Goal: Transaction & Acquisition: Book appointment/travel/reservation

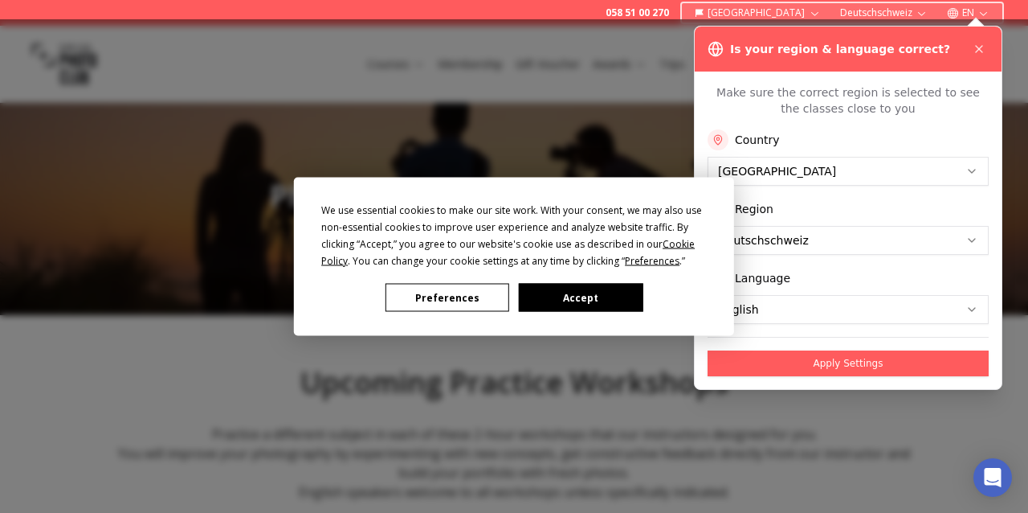
click at [444, 296] on button "Preferences" at bounding box center [448, 298] width 124 height 28
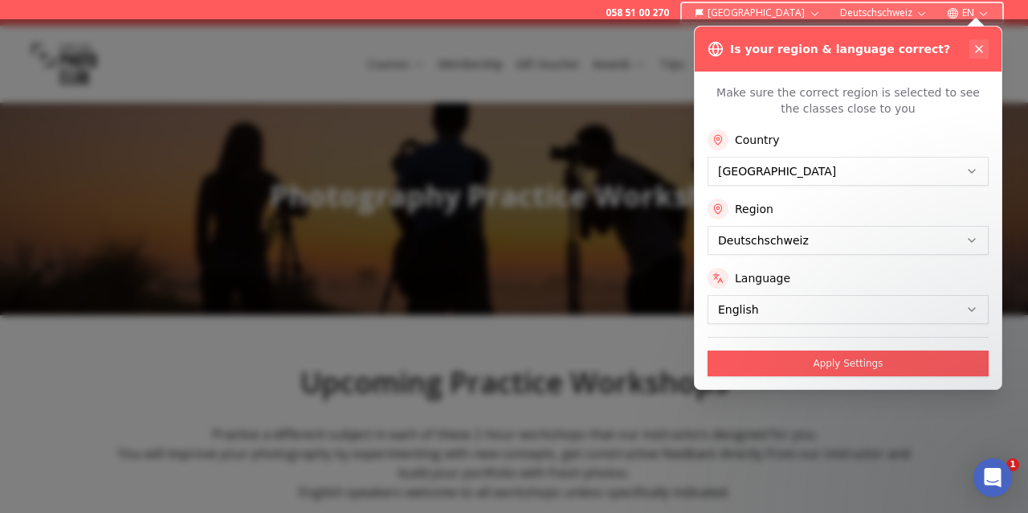
click at [978, 47] on icon at bounding box center [979, 49] width 6 height 6
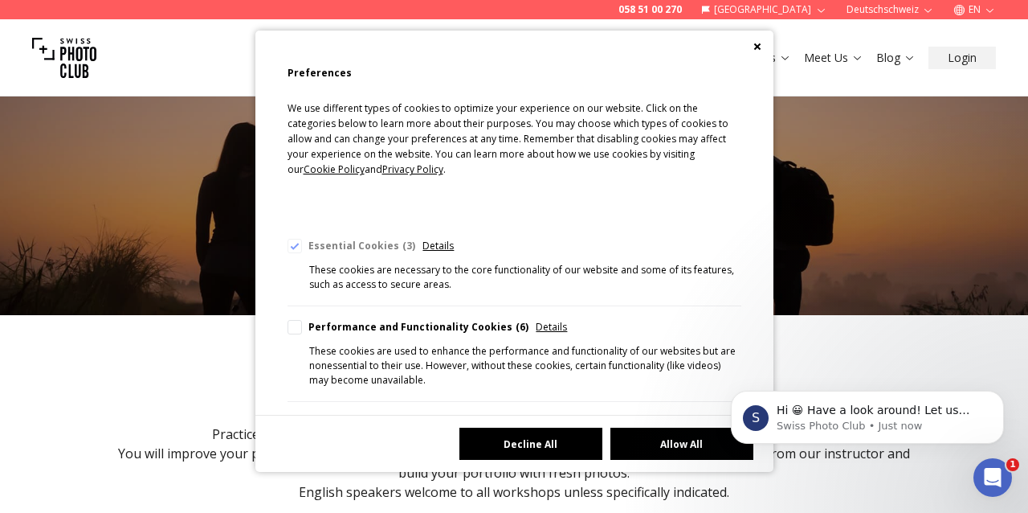
click at [576, 440] on button "Decline All" at bounding box center [531, 443] width 143 height 32
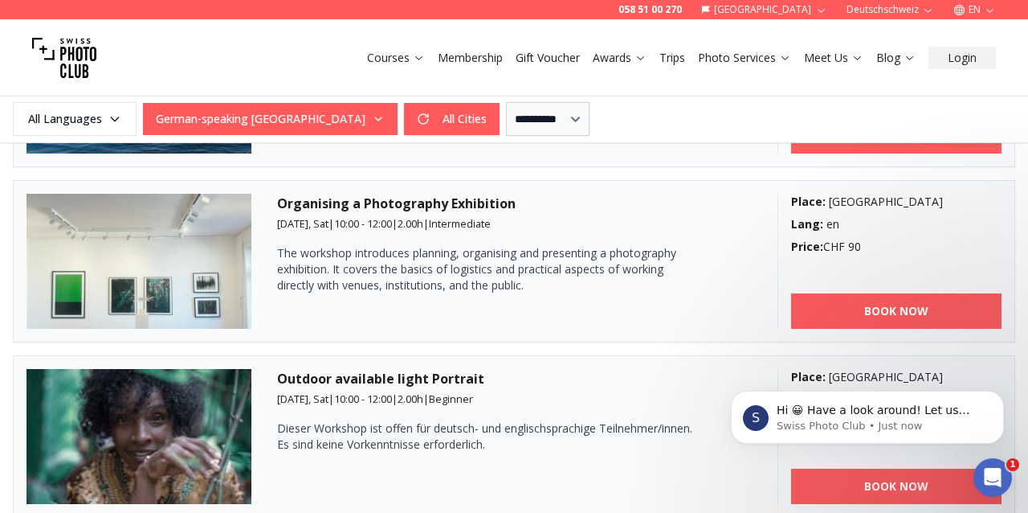
scroll to position [1143, 0]
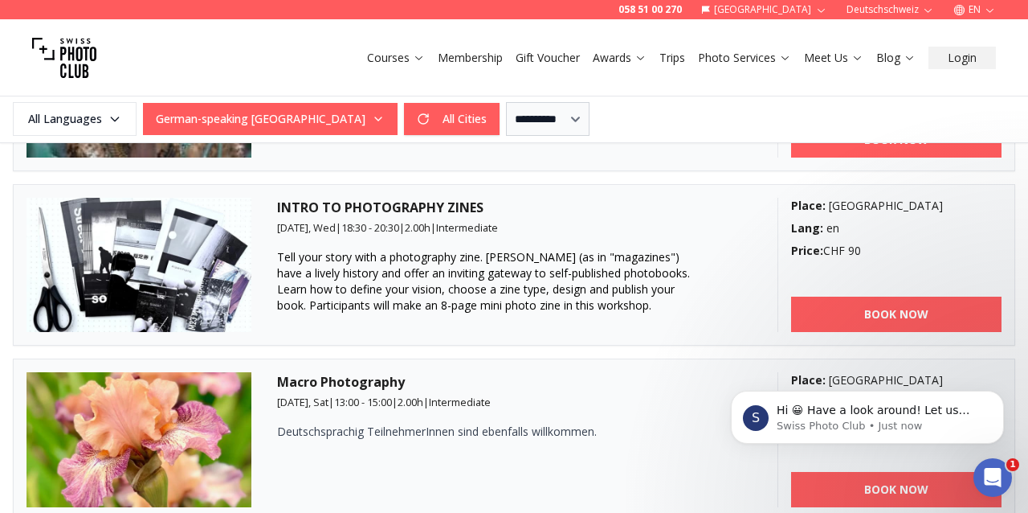
click at [351, 214] on h3 "INTRO TO PHOTOGRAPHY ZINES" at bounding box center [514, 207] width 475 height 19
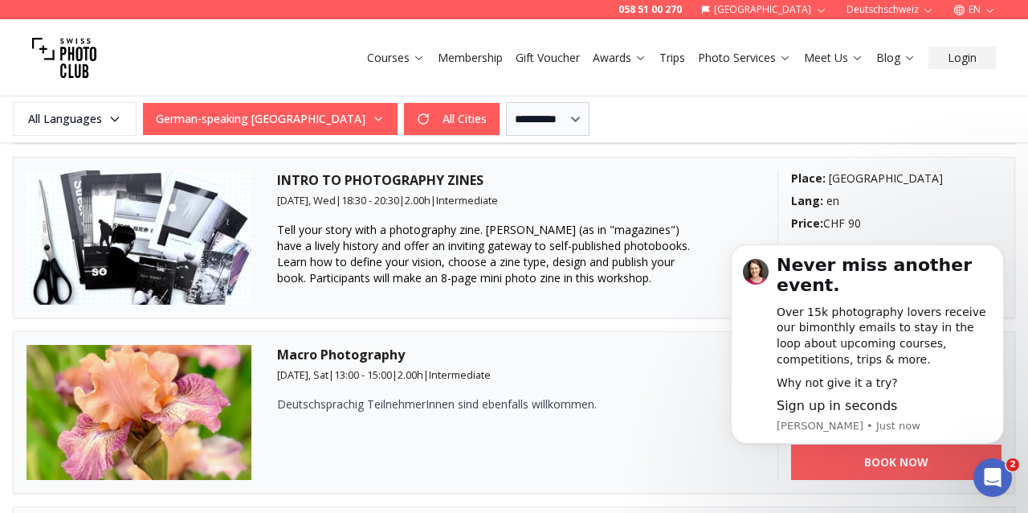
scroll to position [1167, 0]
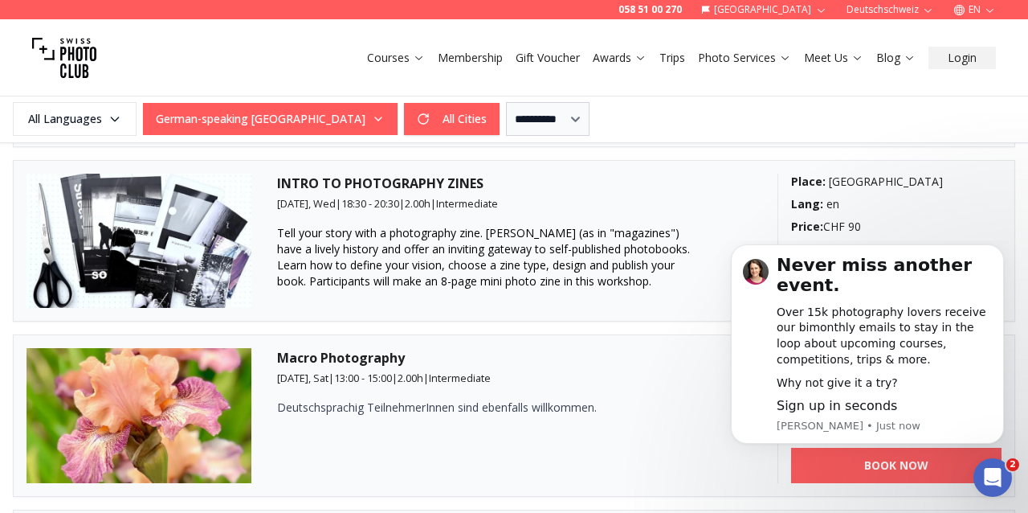
click at [358, 190] on h3 "INTRO TO PHOTOGRAPHY ZINES" at bounding box center [514, 183] width 475 height 19
click at [189, 204] on img at bounding box center [139, 241] width 225 height 135
click at [386, 275] on span "Tell your story with a photography zine. [PERSON_NAME] (as in "magazines") have…" at bounding box center [483, 256] width 413 height 63
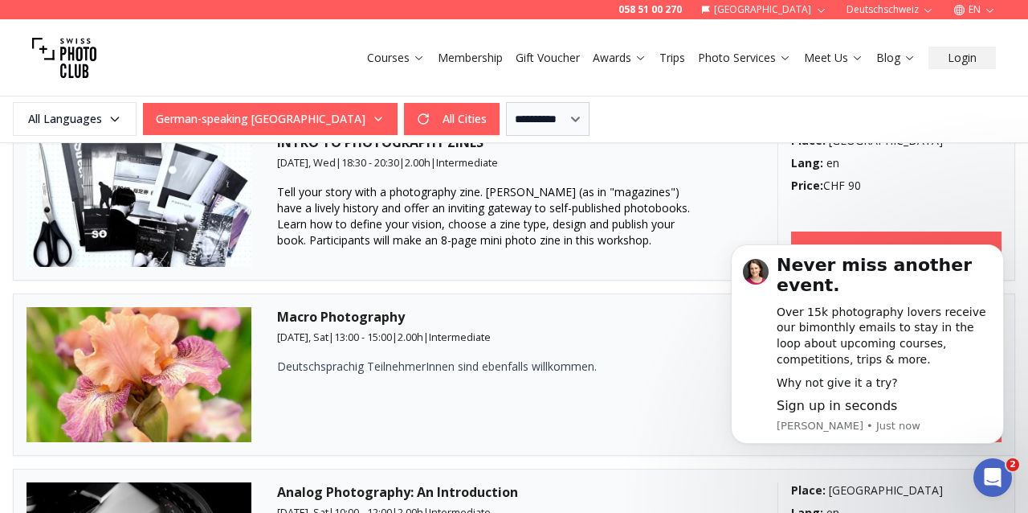
scroll to position [1225, 0]
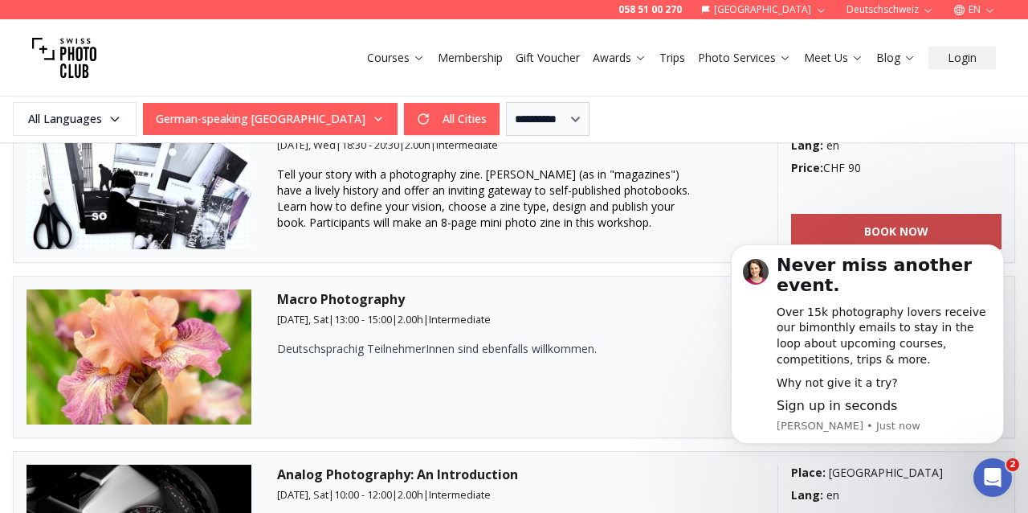
click at [849, 218] on link "BOOK NOW" at bounding box center [896, 231] width 211 height 35
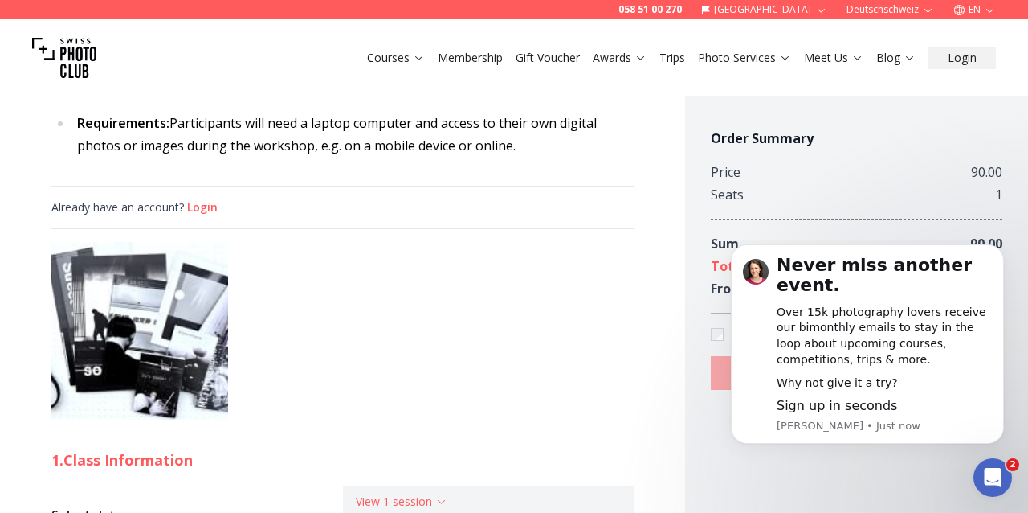
scroll to position [1225, 0]
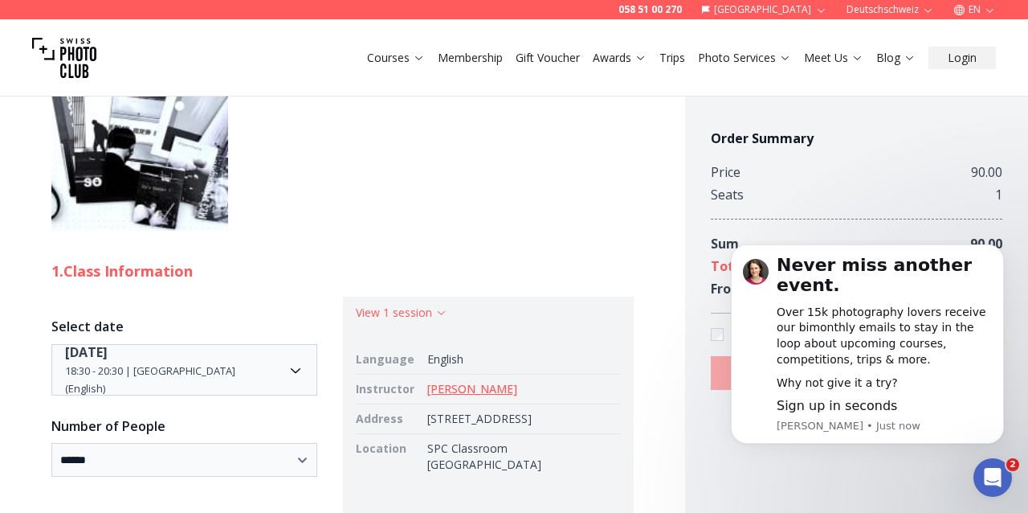
click at [448, 381] on link "[PERSON_NAME]" at bounding box center [472, 388] width 90 height 15
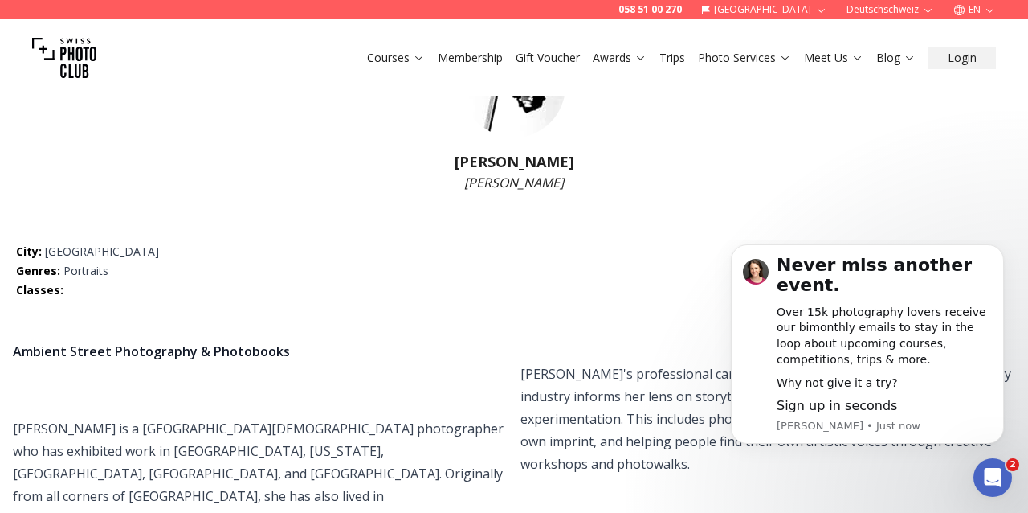
scroll to position [111, 0]
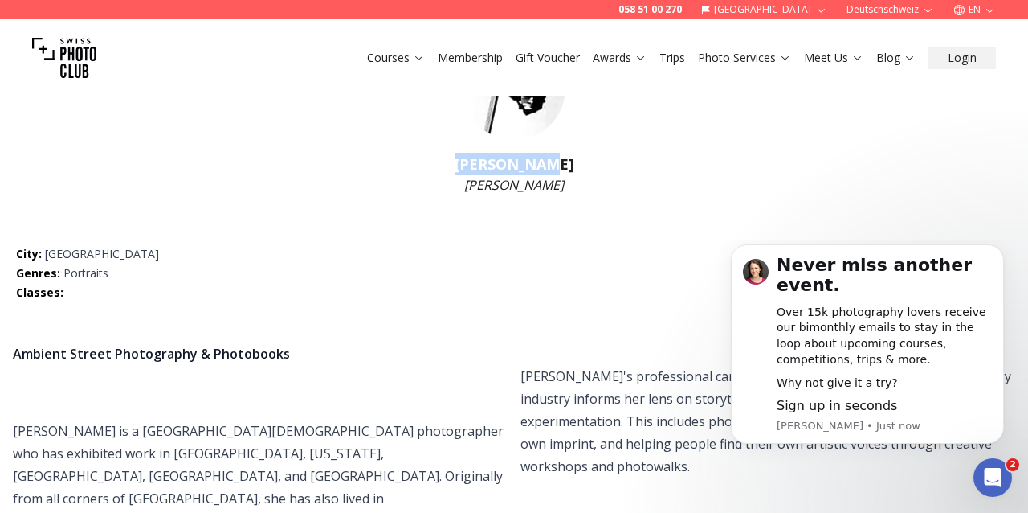
drag, startPoint x: 555, startPoint y: 159, endPoint x: 480, endPoint y: 165, distance: 75.7
click at [480, 165] on h1 "[PERSON_NAME]" at bounding box center [514, 164] width 1028 height 22
copy h1 "[PERSON_NAME]"
